Goal: Task Accomplishment & Management: Manage account settings

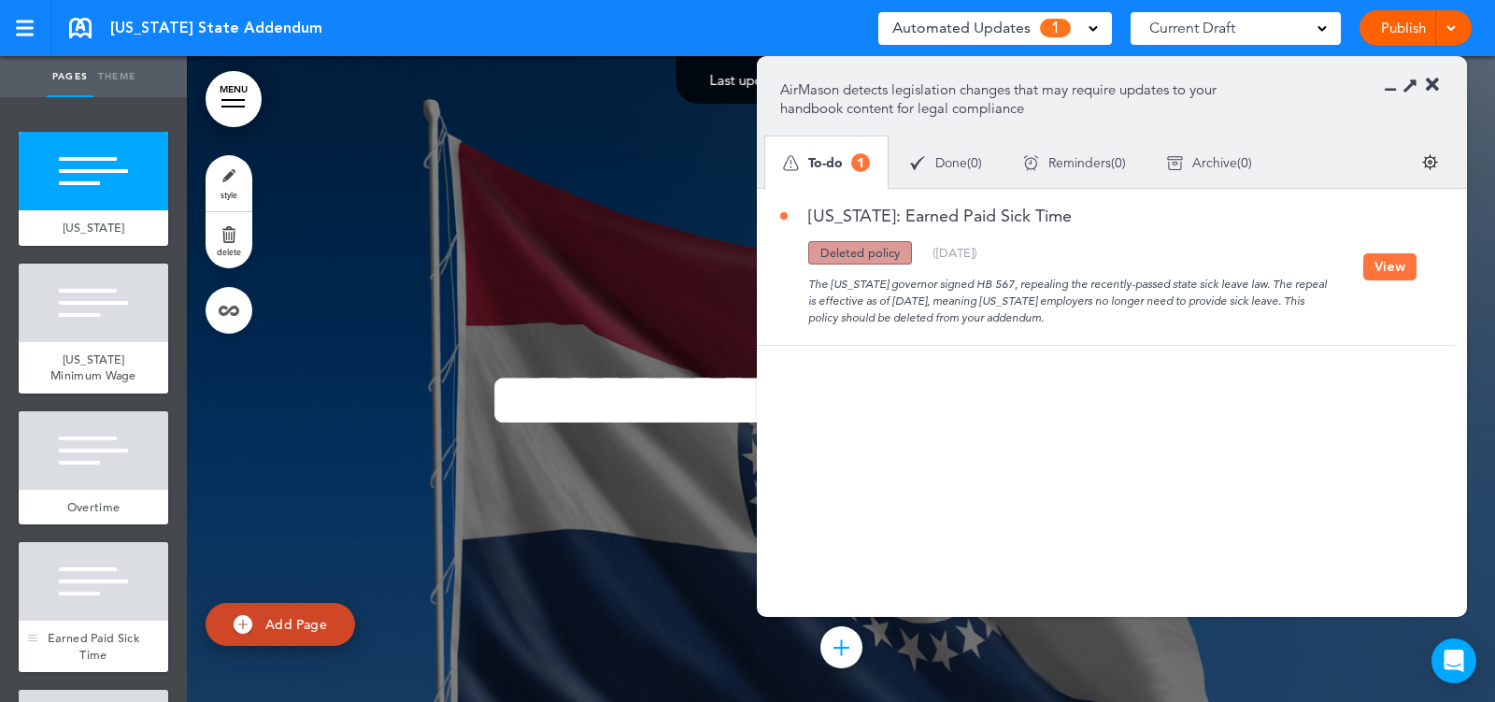
click at [113, 606] on div at bounding box center [94, 581] width 150 height 79
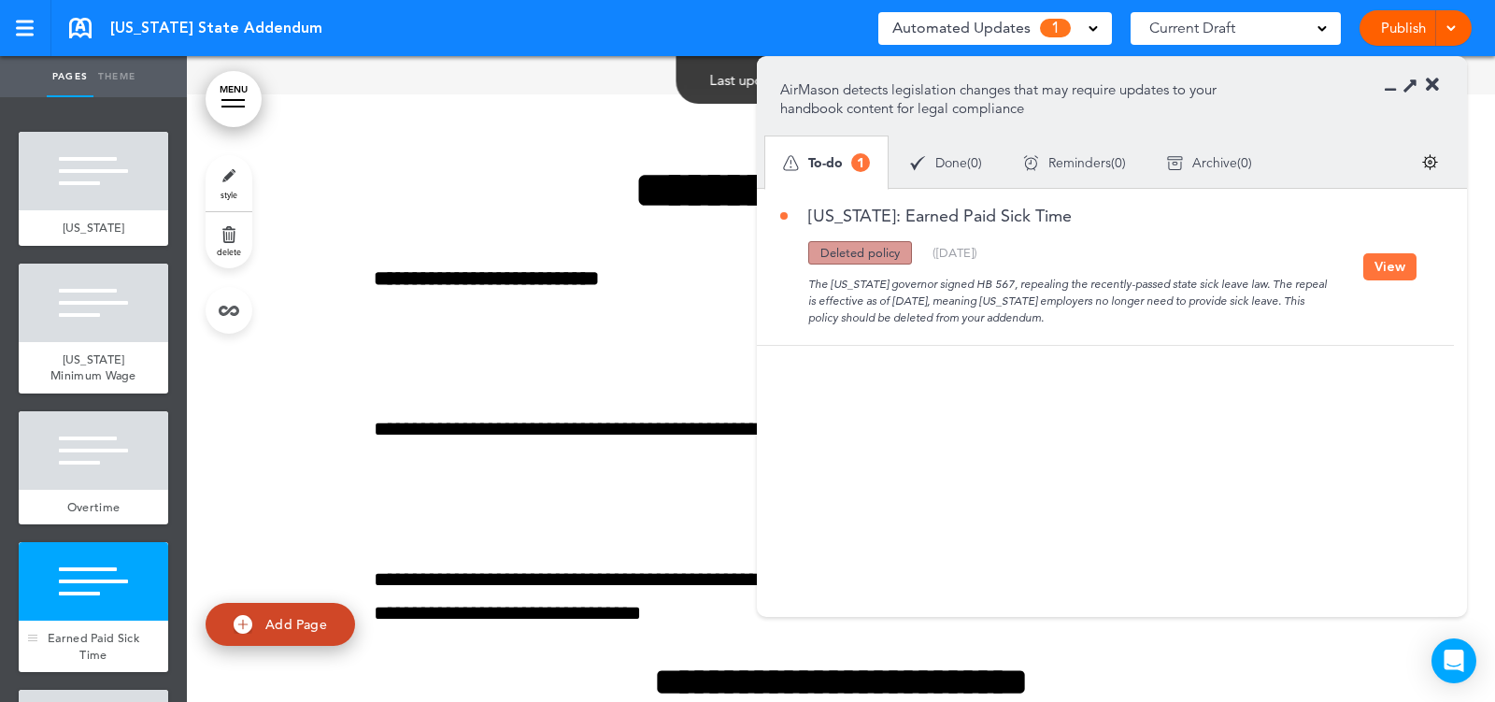
scroll to position [2019, 0]
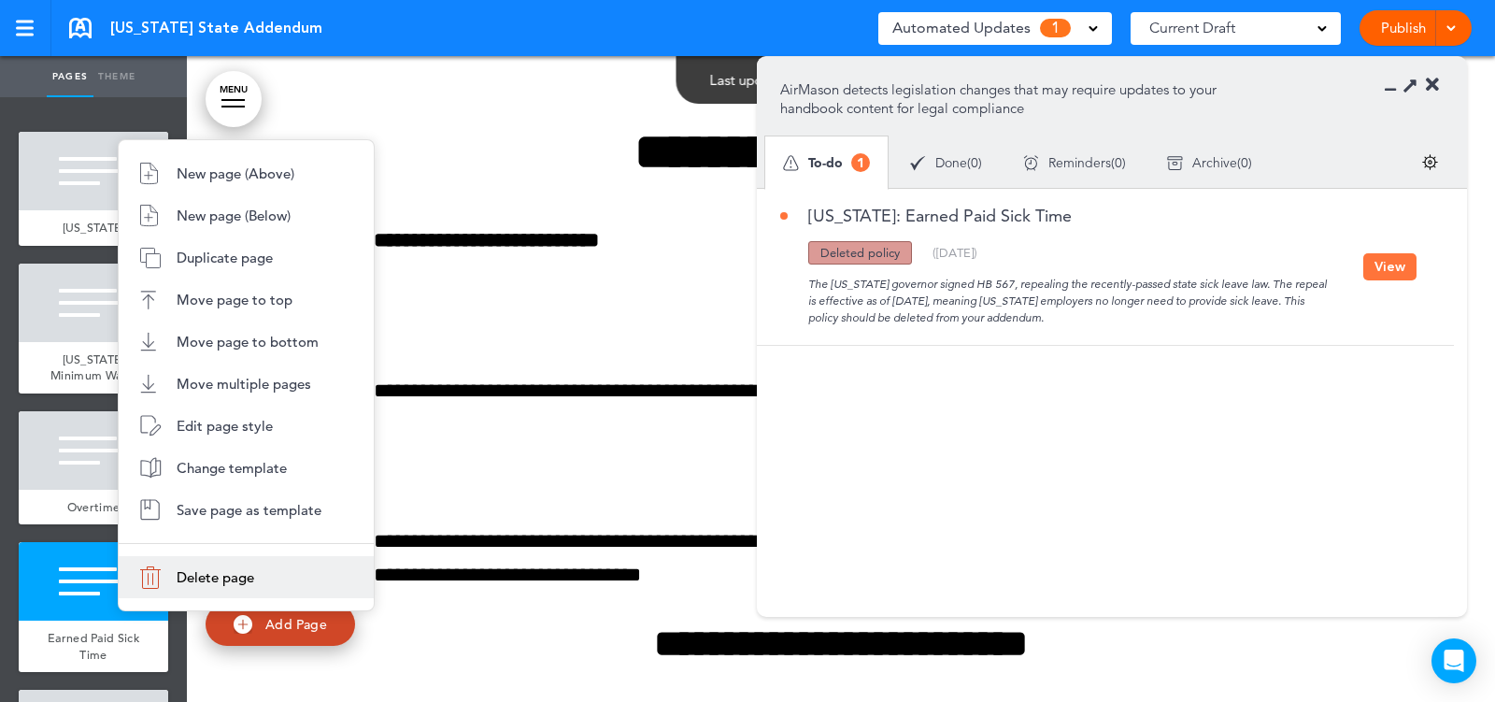
click at [166, 565] on li "Delete page" at bounding box center [246, 577] width 255 height 42
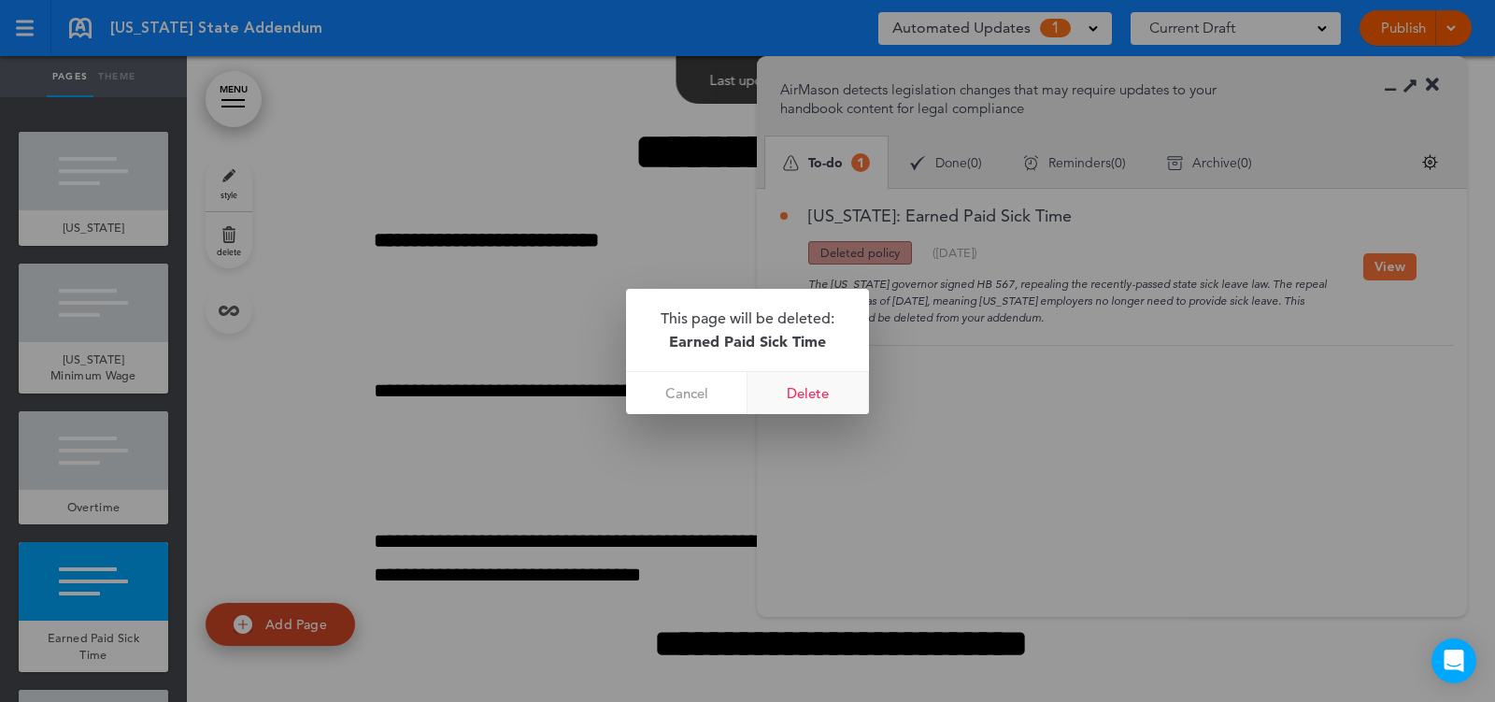
click at [804, 400] on link "Delete" at bounding box center [808, 393] width 121 height 42
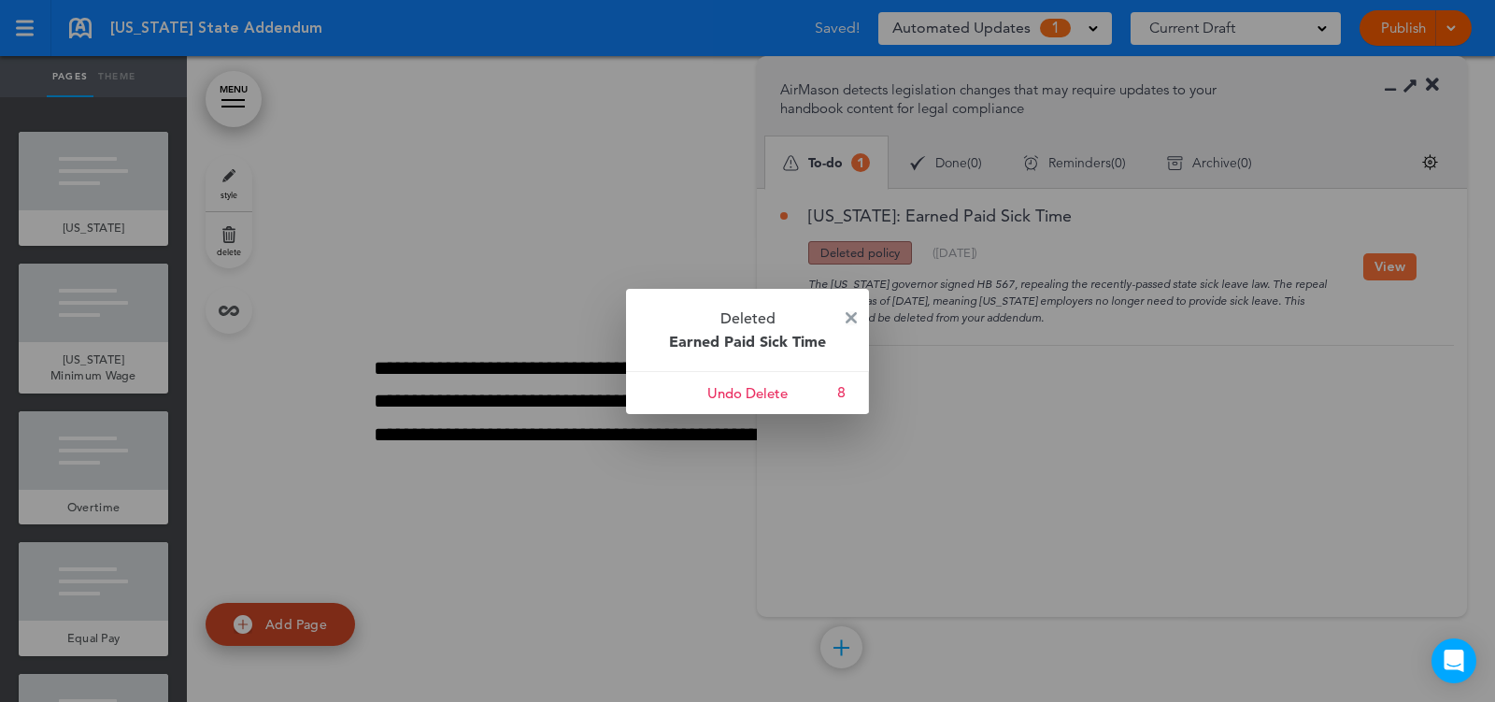
click at [850, 312] on img at bounding box center [851, 317] width 11 height 11
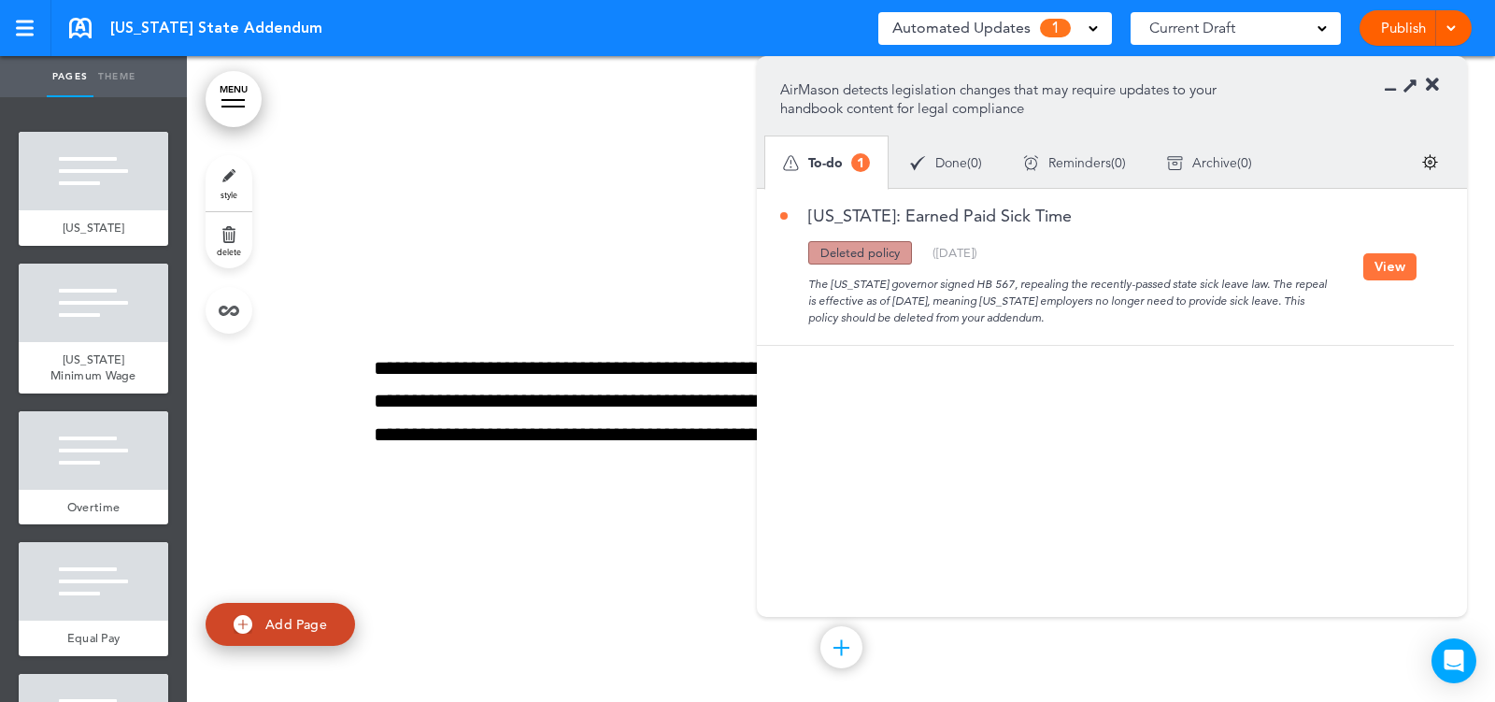
click at [1394, 274] on button "View" at bounding box center [1390, 266] width 53 height 27
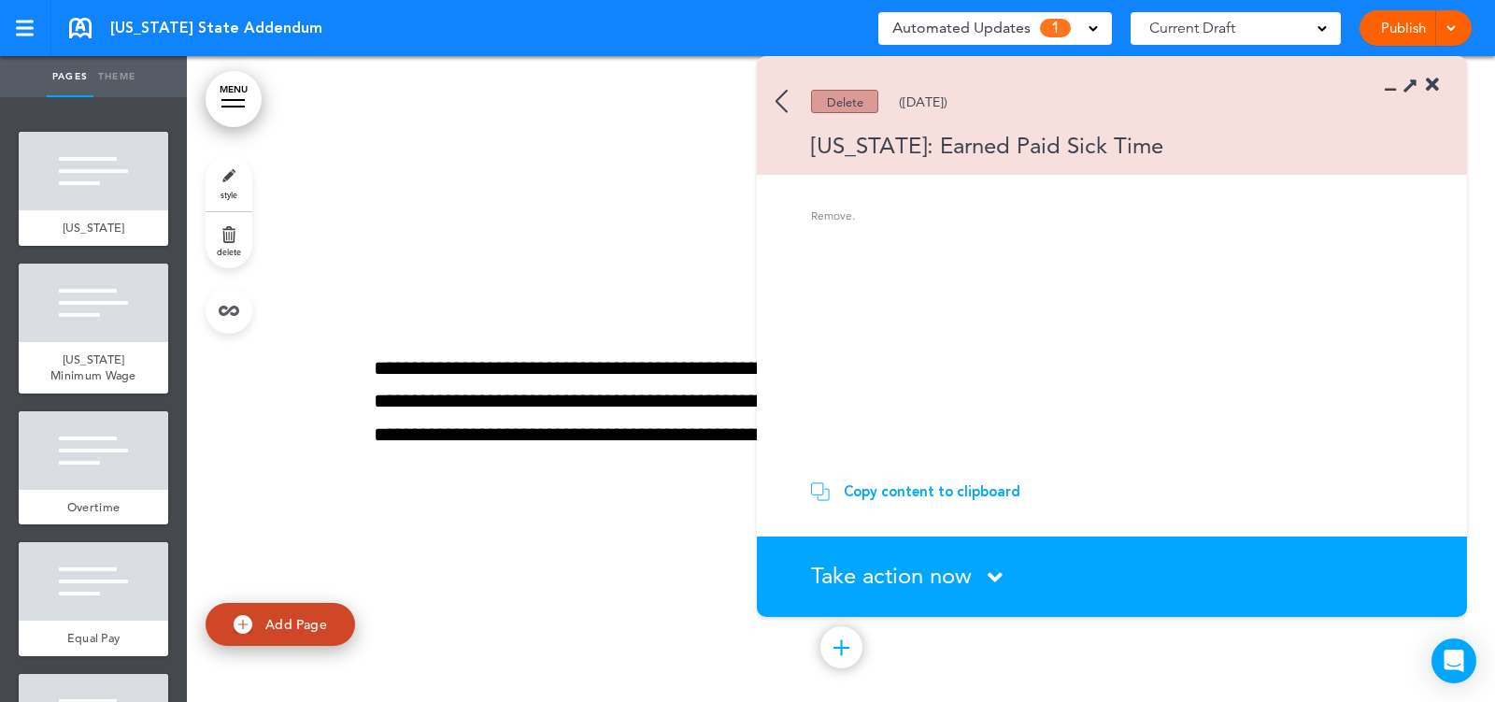
click at [947, 573] on span "Take action now" at bounding box center [891, 575] width 161 height 27
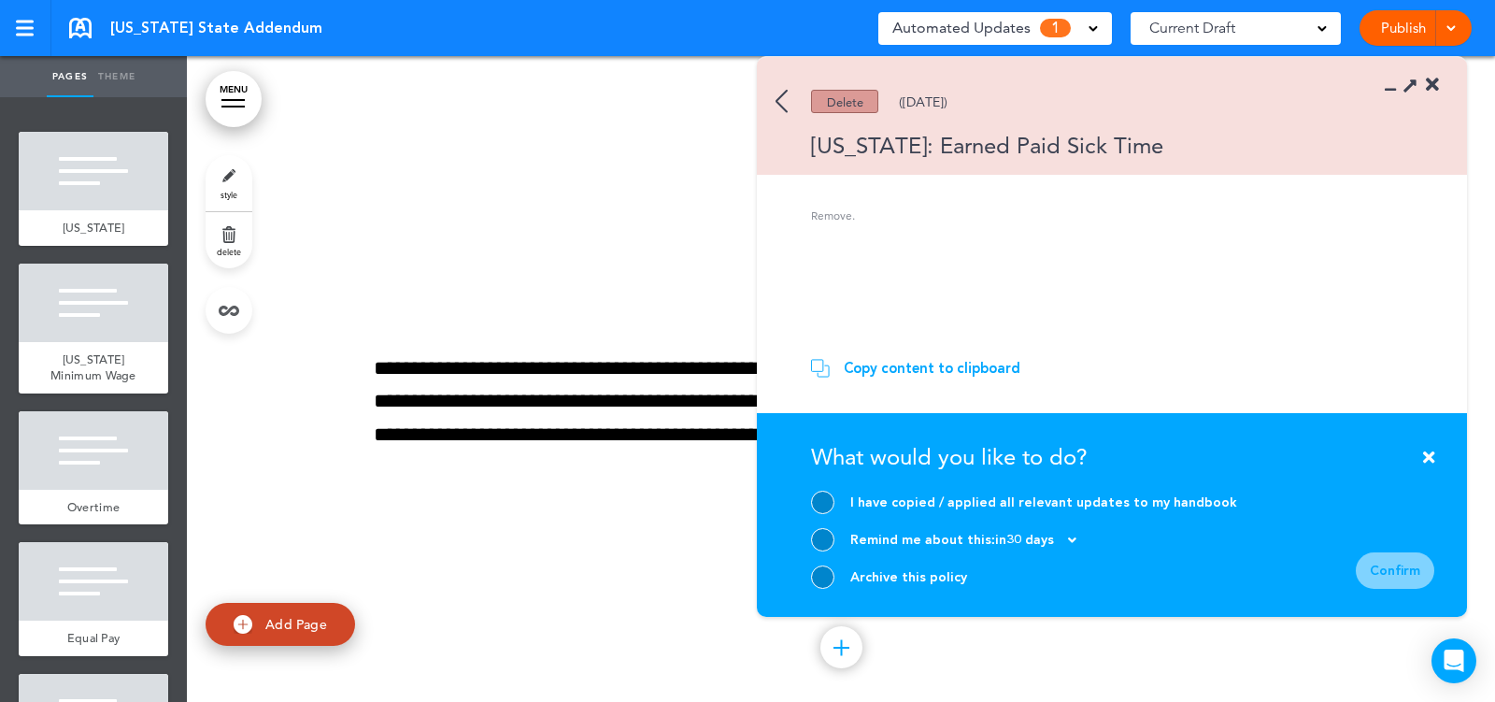
click at [822, 502] on div at bounding box center [822, 502] width 23 height 23
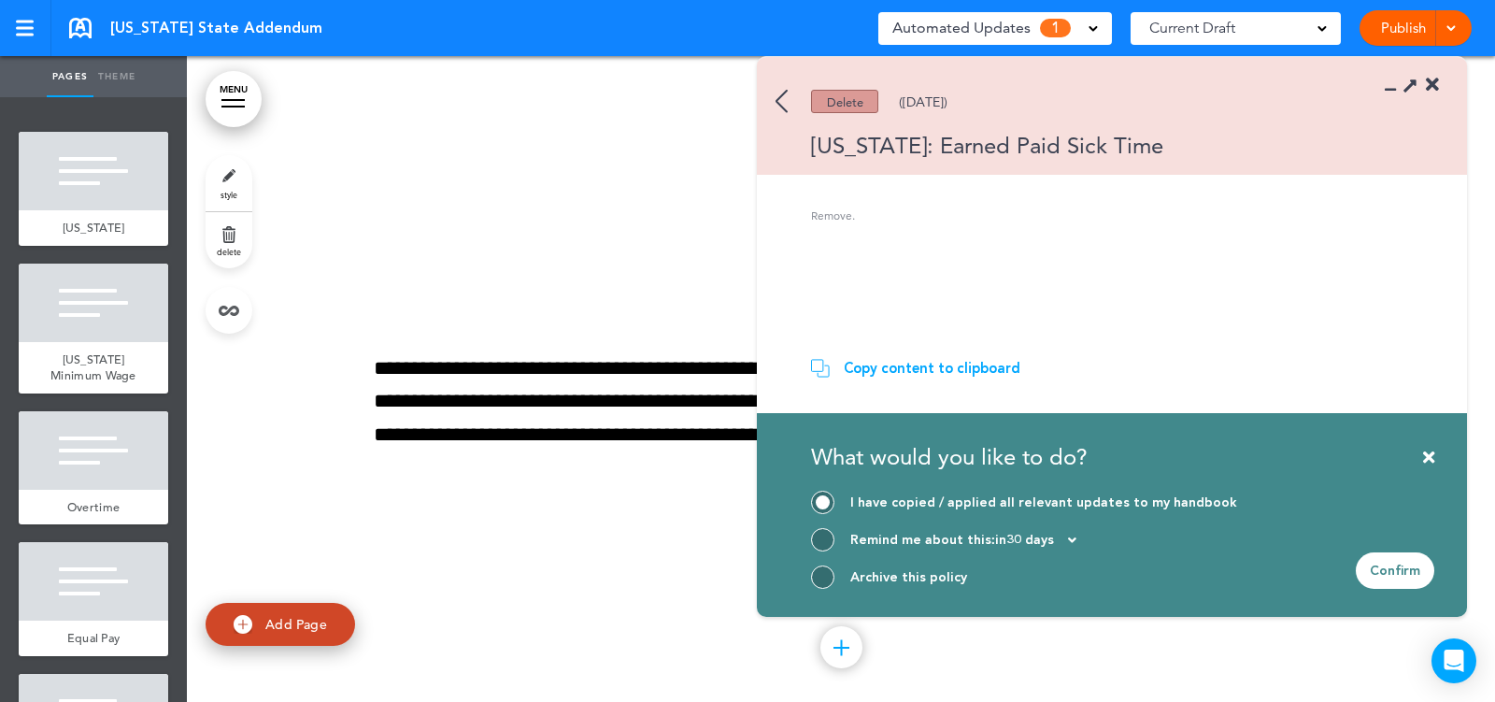
click at [1397, 577] on div "Confirm" at bounding box center [1395, 570] width 79 height 36
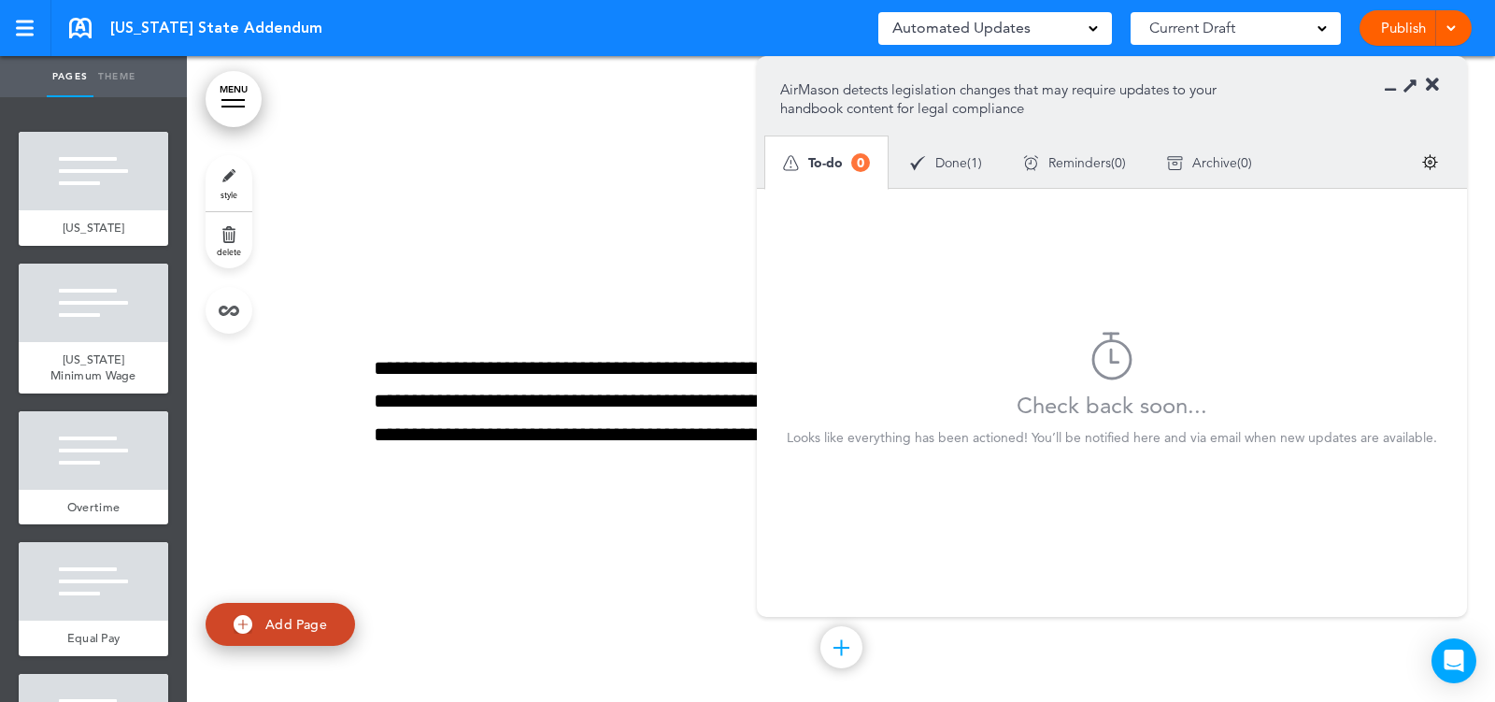
click at [1391, 21] on link "Publish" at bounding box center [1403, 28] width 59 height 36
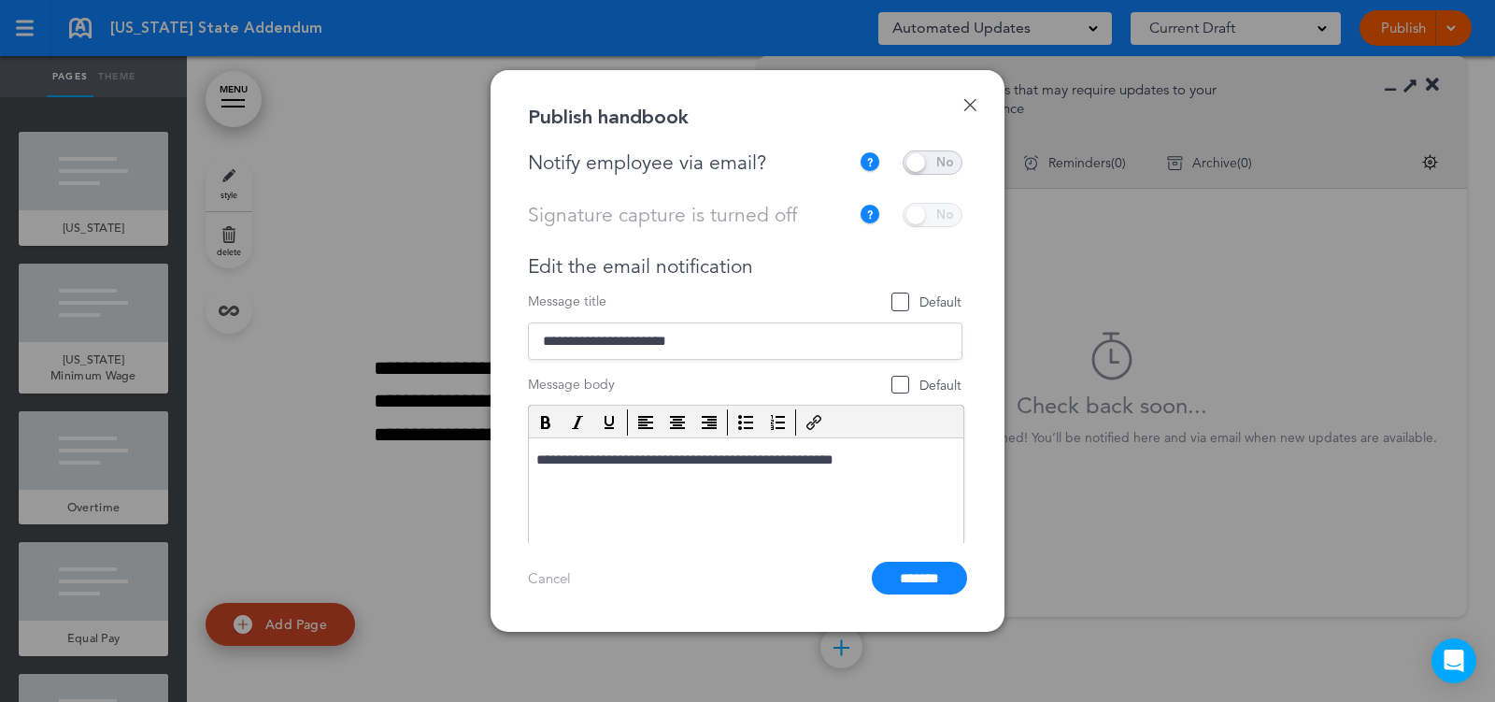
click at [942, 159] on span at bounding box center [933, 162] width 60 height 24
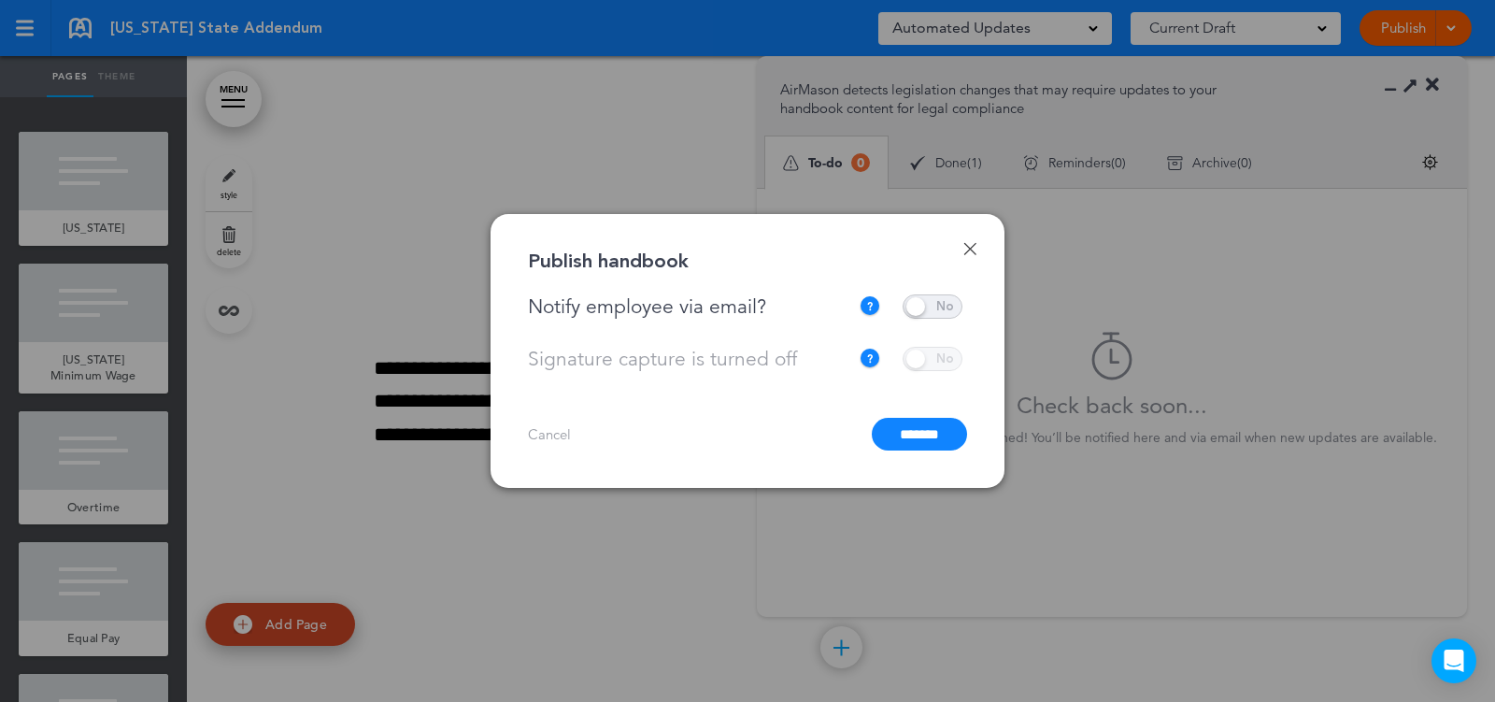
click at [909, 435] on input "*******" at bounding box center [919, 434] width 95 height 33
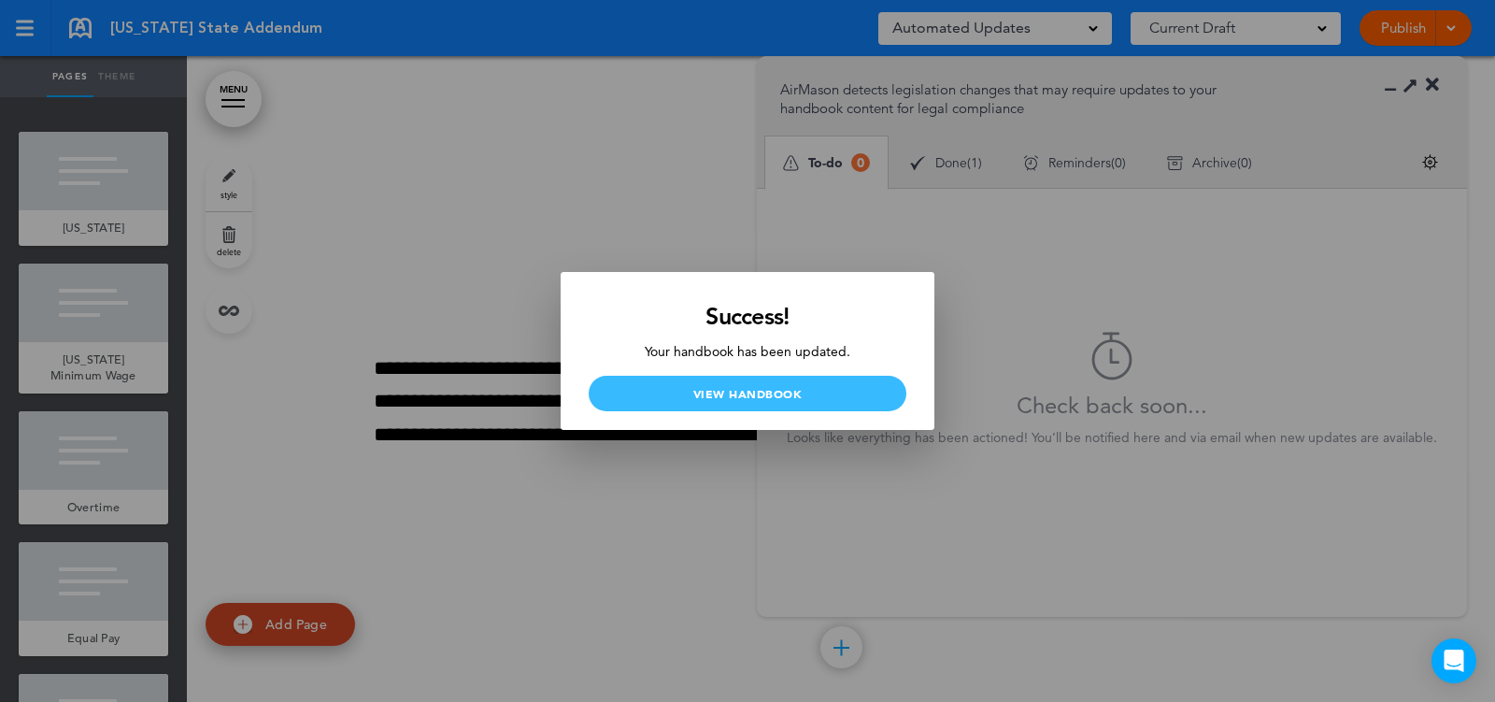
click at [875, 395] on link "View Handbook" at bounding box center [748, 394] width 318 height 36
